Goal: Transaction & Acquisition: Book appointment/travel/reservation

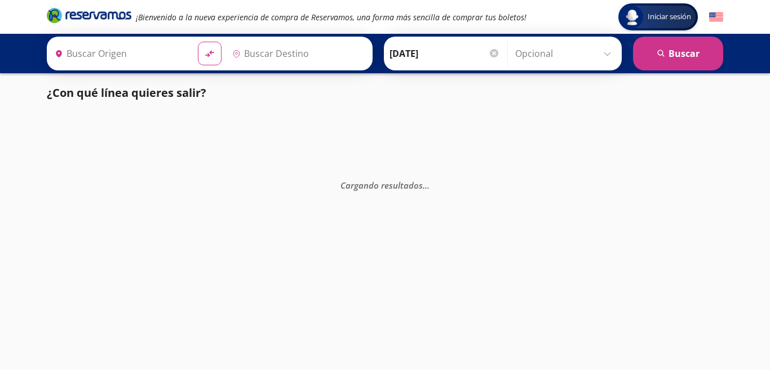
type input "[GEOGRAPHIC_DATA], [GEOGRAPHIC_DATA]"
type input "[PERSON_NAME] de Querétaro, [GEOGRAPHIC_DATA]"
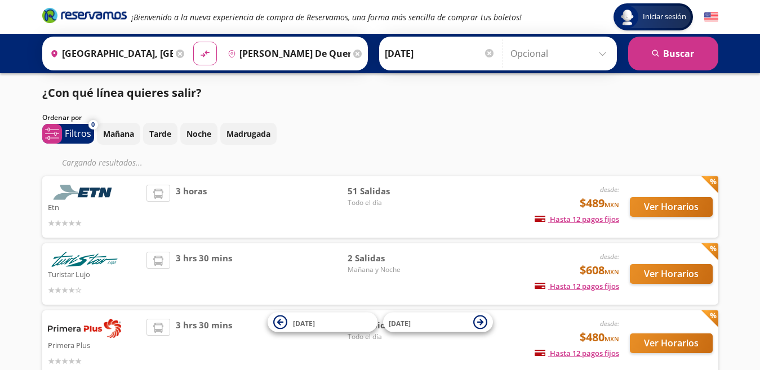
click at [184, 55] on icon at bounding box center [180, 54] width 8 height 8
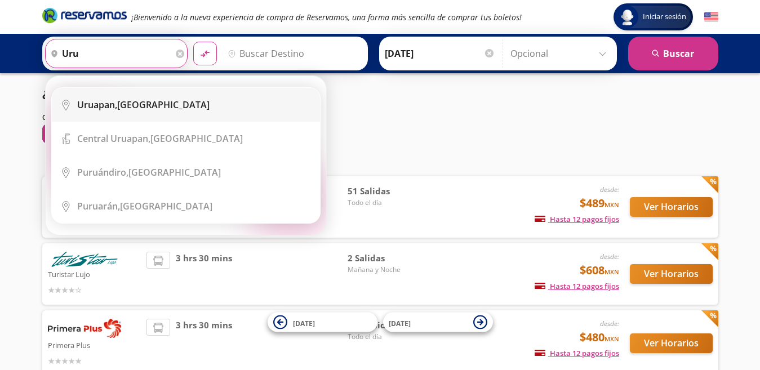
click at [147, 101] on div "Uruapan, [GEOGRAPHIC_DATA]" at bounding box center [143, 105] width 132 height 12
type input "Uruapan, [GEOGRAPHIC_DATA]"
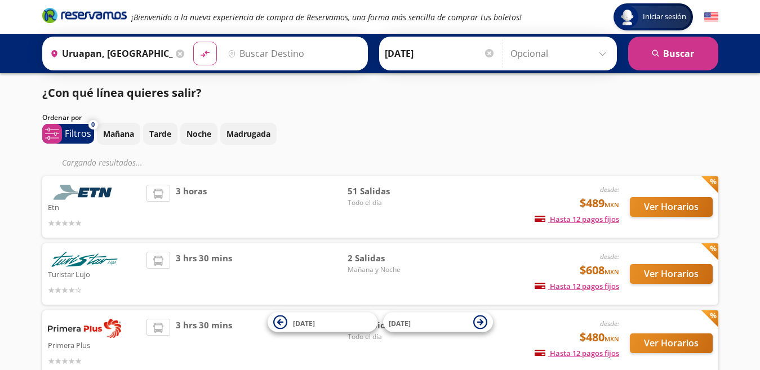
click at [276, 57] on input "Destino" at bounding box center [292, 53] width 139 height 28
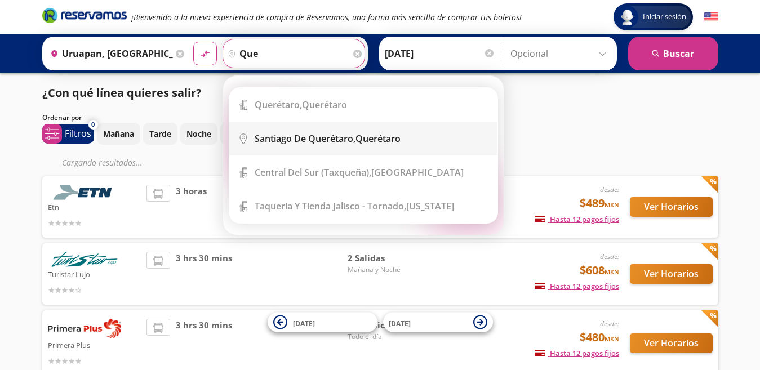
click at [303, 134] on b "Santiago de Querétaro," at bounding box center [305, 138] width 101 height 12
type input "[PERSON_NAME] de Querétaro, [GEOGRAPHIC_DATA]"
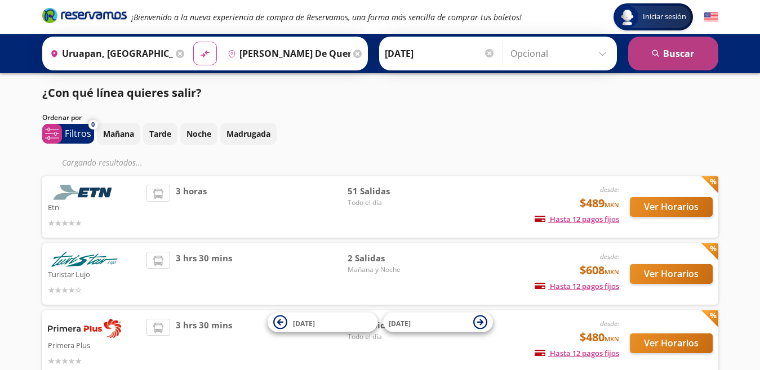
click at [653, 59] on button "search [GEOGRAPHIC_DATA]" at bounding box center [673, 54] width 90 height 34
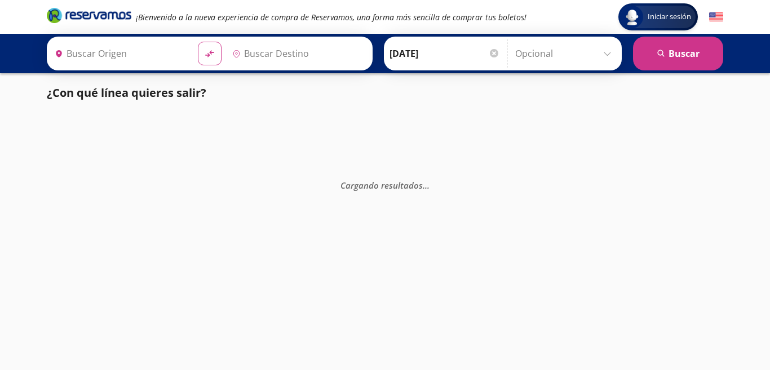
type input "Uruapan, [GEOGRAPHIC_DATA]"
type input "[PERSON_NAME] de Querétaro, [GEOGRAPHIC_DATA]"
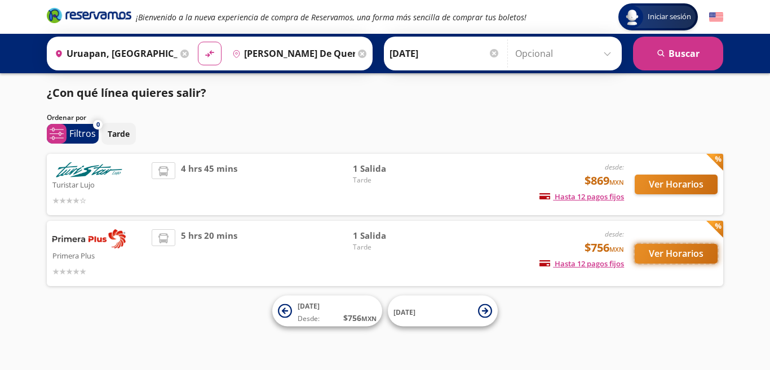
click at [662, 251] on button "Ver Horarios" at bounding box center [676, 254] width 83 height 20
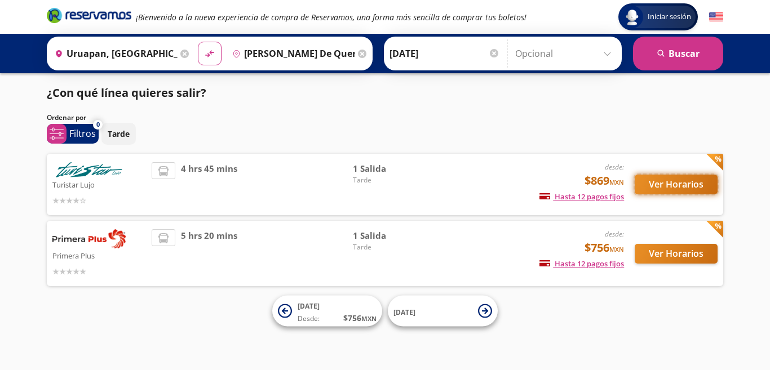
click at [667, 182] on button "Ver Horarios" at bounding box center [676, 185] width 83 height 20
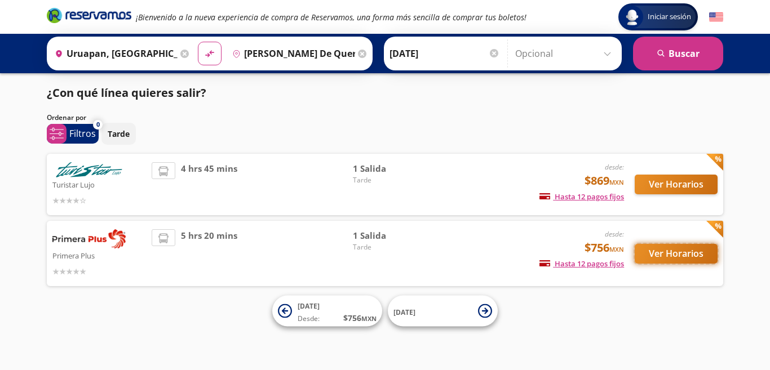
click at [687, 255] on button "Ver Horarios" at bounding box center [676, 254] width 83 height 20
